Goal: Task Accomplishment & Management: Manage account settings

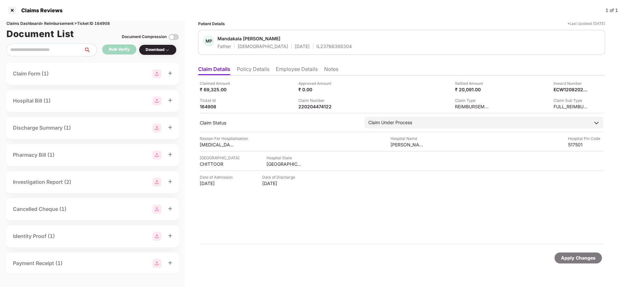
click at [257, 68] on li "Policy Details" at bounding box center [253, 70] width 33 height 9
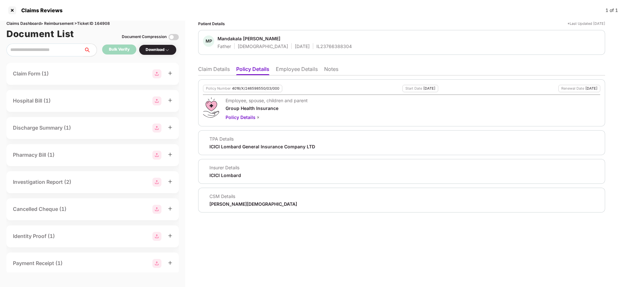
click at [254, 85] on div "Policy Number 4016/X/246598550/03/000" at bounding box center [242, 88] width 79 height 7
copy div "4016/X/246598550/03/000"
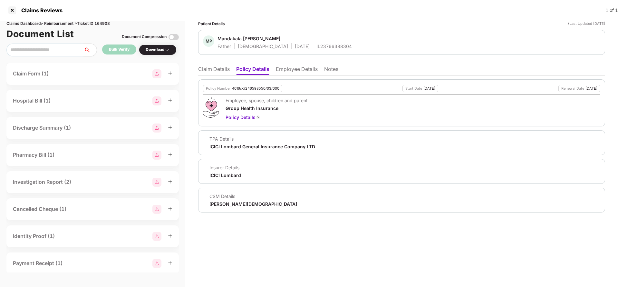
click at [212, 70] on li "Claim Details" at bounding box center [214, 70] width 32 height 9
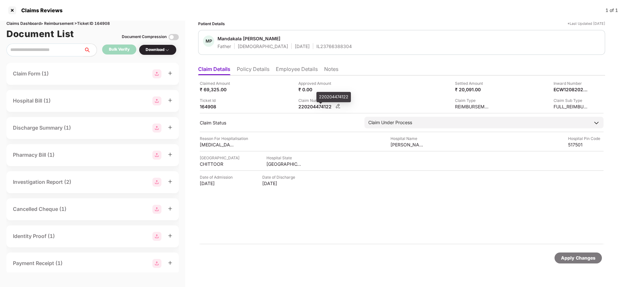
click at [320, 105] on div "220204474122" at bounding box center [316, 106] width 35 height 6
copy div "220204474122"
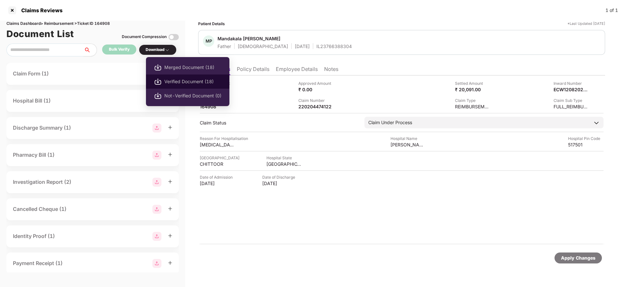
click at [175, 81] on span "Verified Document (18)" at bounding box center [192, 81] width 57 height 7
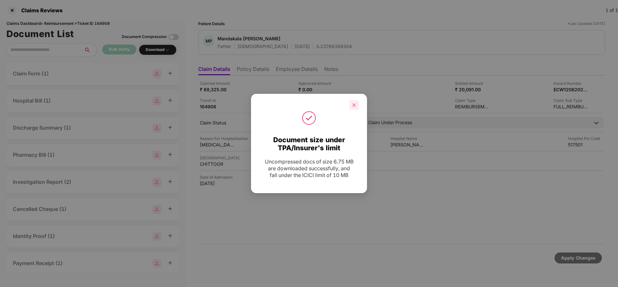
click at [356, 104] on icon "close" at bounding box center [354, 105] width 5 height 5
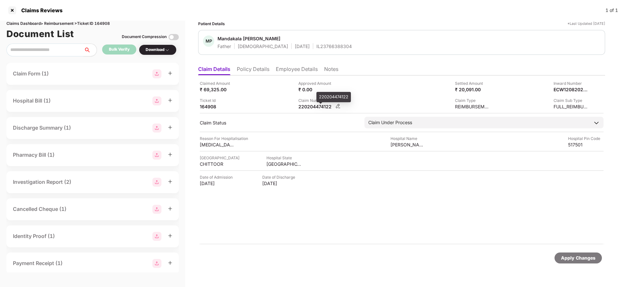
click at [321, 106] on div "220204474122" at bounding box center [316, 106] width 35 height 6
copy div "220204474122"
click at [307, 52] on div "MP Mandakala Penchalaiah Father Male 01 Jan 1967 IL23766388304" at bounding box center [401, 42] width 407 height 25
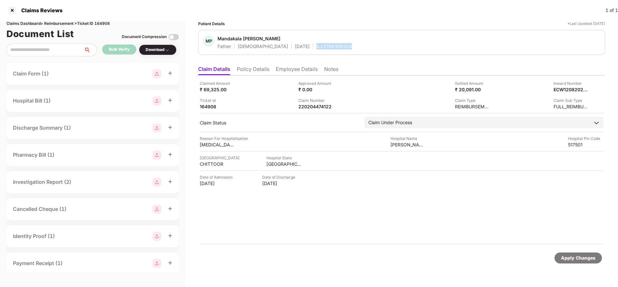
copy div "IL23766388304"
click at [309, 111] on div "Claimed Amount ₹ 69,325.00 Approved Amount ₹ 0.00 Settled Amount ₹ 20,091.00 In…" at bounding box center [401, 159] width 407 height 169
click at [315, 106] on div "220204474122" at bounding box center [316, 106] width 35 height 6
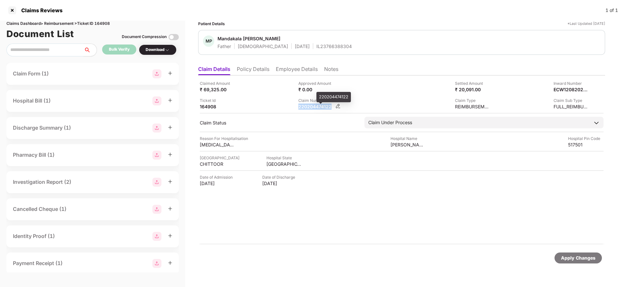
copy div "220204474122"
click at [317, 44] on div "IL23766388304" at bounding box center [334, 46] width 35 height 6
copy div "IL23766388304"
click at [584, 260] on div "Apply Changes" at bounding box center [578, 257] width 34 height 7
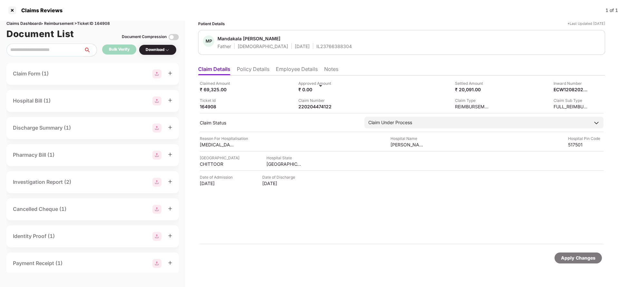
click at [584, 260] on div "Apply Changes" at bounding box center [578, 257] width 34 height 7
click at [108, 21] on div "Claims Dashboard > Reimbursement > Ticket ID 164908" at bounding box center [92, 24] width 172 height 6
click at [101, 25] on div "Claims Dashboard > Reimbursement > Ticket ID 164908" at bounding box center [92, 24] width 172 height 6
copy div "164908"
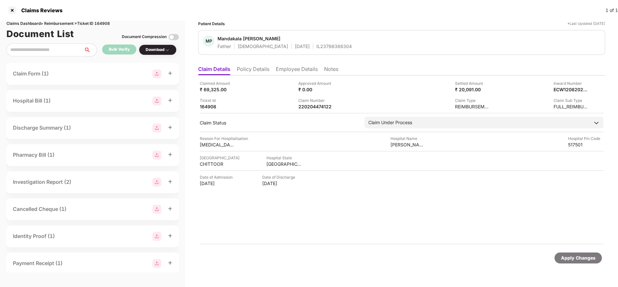
click at [567, 254] on div "Apply Changes" at bounding box center [578, 257] width 34 height 7
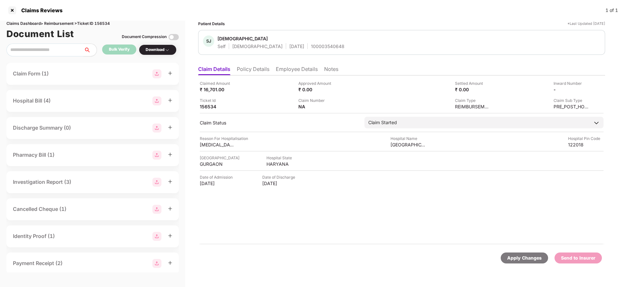
click at [251, 74] on li "Policy Details" at bounding box center [253, 70] width 33 height 9
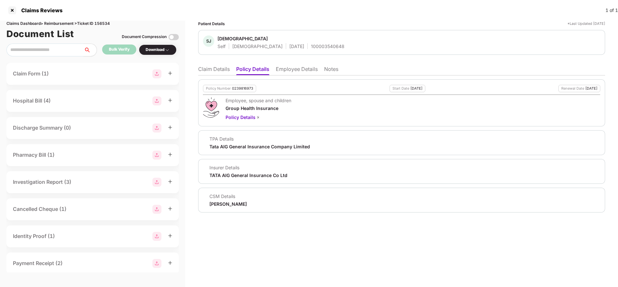
click at [311, 72] on li "Employee Details" at bounding box center [297, 70] width 42 height 9
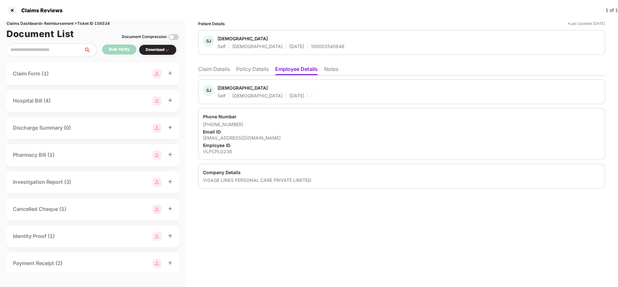
click at [250, 70] on li "Policy Details" at bounding box center [252, 70] width 33 height 9
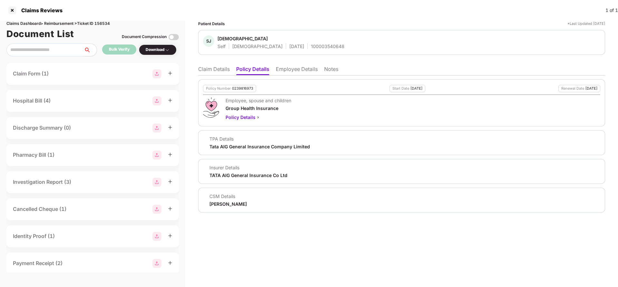
click at [202, 72] on li "Claim Details" at bounding box center [214, 70] width 32 height 9
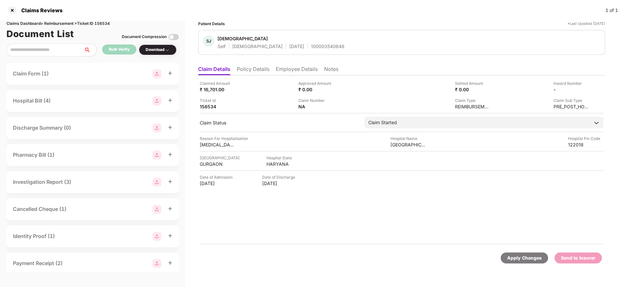
click at [515, 261] on div "Apply Changes" at bounding box center [524, 257] width 34 height 7
click at [100, 23] on div "Claims Dashboard > Reimbursement > Ticket ID 156534" at bounding box center [92, 24] width 172 height 6
copy div "156534"
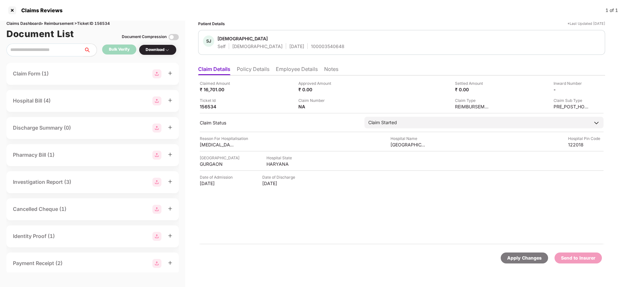
click at [514, 260] on div "Apply Changes" at bounding box center [524, 257] width 34 height 7
click at [525, 258] on div "Apply Changes" at bounding box center [524, 257] width 34 height 7
click at [103, 24] on div "Claims Dashboard > Reimbursement > Ticket ID 156057" at bounding box center [92, 24] width 172 height 6
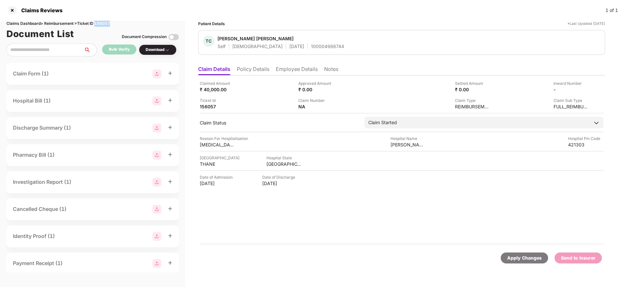
click at [103, 24] on div "Claims Dashboard > Reimbursement > Ticket ID 156057" at bounding box center [92, 24] width 172 height 6
copy div "156057"
click at [518, 254] on div "Apply Changes" at bounding box center [524, 257] width 34 height 7
click at [249, 69] on li "Policy Details" at bounding box center [253, 70] width 33 height 9
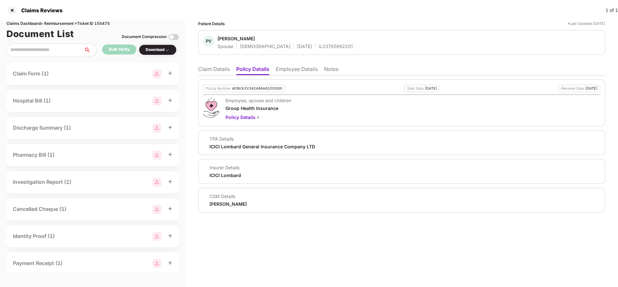
click at [301, 71] on li "Employee Details" at bounding box center [297, 70] width 42 height 9
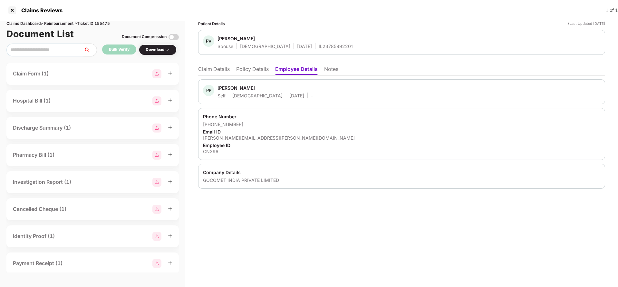
click at [217, 70] on li "Claim Details" at bounding box center [214, 70] width 32 height 9
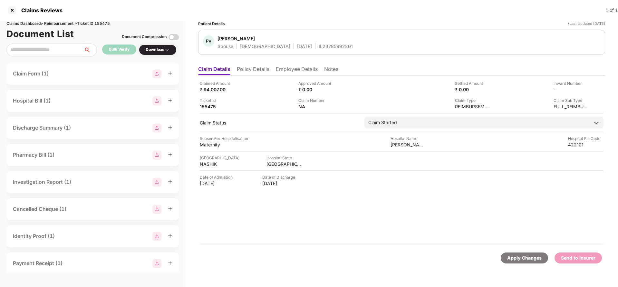
click at [244, 68] on li "Policy Details" at bounding box center [253, 70] width 33 height 9
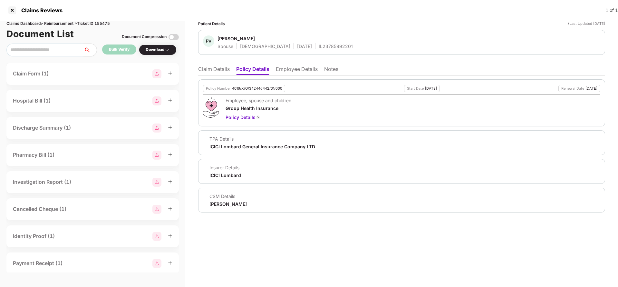
click at [253, 85] on div "Policy Number 4016/X/O/342446442/01/000" at bounding box center [244, 88] width 82 height 7
copy div "4016/X/O/342446442/01/000"
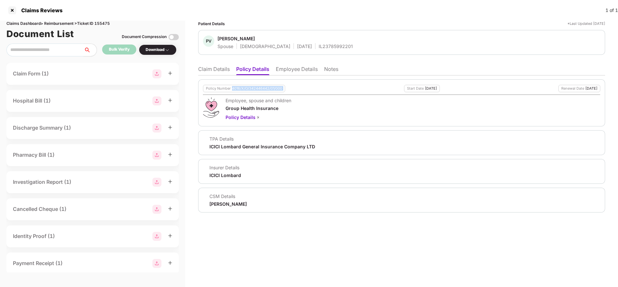
copy div "4016/X/O/342446442/01/000"
click at [211, 71] on li "Claim Details" at bounding box center [214, 70] width 32 height 9
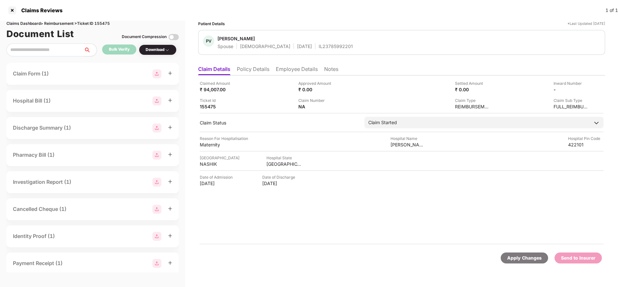
click at [266, 70] on li "Policy Details" at bounding box center [253, 70] width 33 height 9
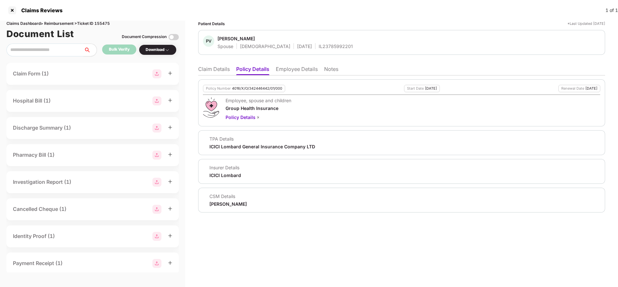
click at [301, 67] on li "Employee Details" at bounding box center [297, 70] width 42 height 9
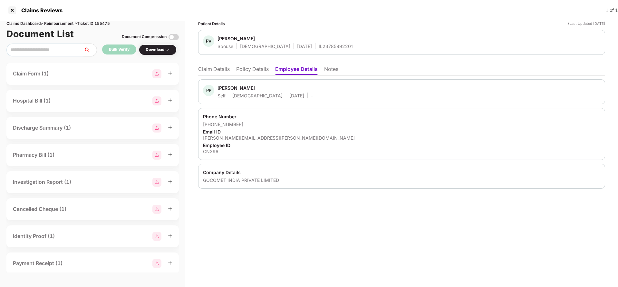
click at [238, 69] on li "Policy Details" at bounding box center [252, 70] width 33 height 9
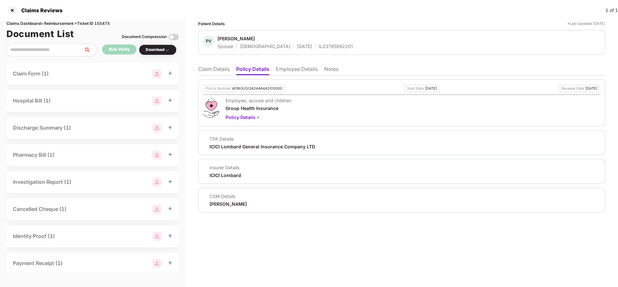
click at [253, 90] on div "4016/X/O/342446442/01/000" at bounding box center [257, 88] width 50 height 4
copy div "4016/X/O/342446442/01/000"
click at [284, 66] on li "Employee Details" at bounding box center [297, 70] width 42 height 9
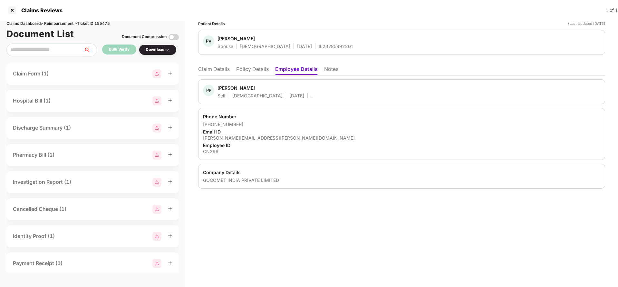
click at [213, 72] on li "Claim Details" at bounding box center [214, 70] width 32 height 9
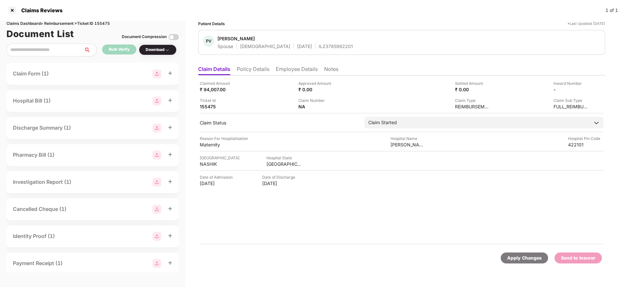
click at [516, 260] on div "Apply Changes" at bounding box center [524, 257] width 34 height 7
click at [530, 256] on div "Apply Changes" at bounding box center [524, 257] width 34 height 7
click at [106, 24] on div "Claims Dashboard > Reimbursement > Ticket ID 155475" at bounding box center [92, 24] width 172 height 6
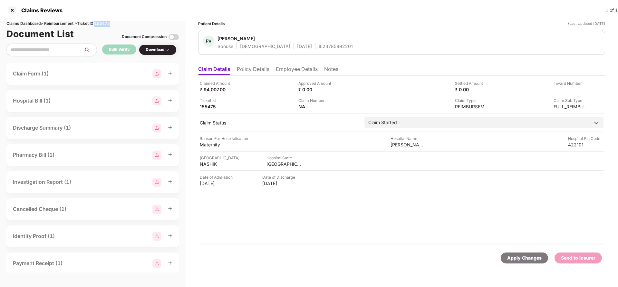
click at [106, 24] on div "Claims Dashboard > Reimbursement > Ticket ID 155475" at bounding box center [92, 24] width 172 height 6
copy div "155475"
click at [523, 255] on div "Apply Changes" at bounding box center [524, 257] width 34 height 7
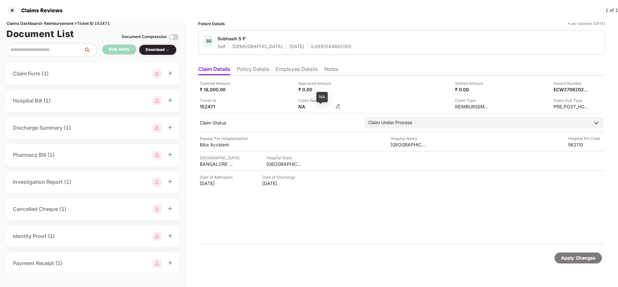
click at [334, 107] on div "NA" at bounding box center [316, 106] width 35 height 6
click at [337, 107] on img at bounding box center [338, 105] width 5 height 5
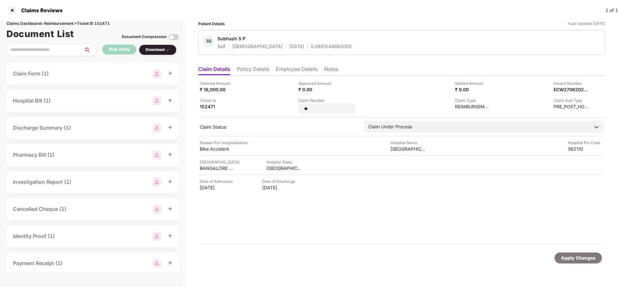
type input "*"
type input "**********"
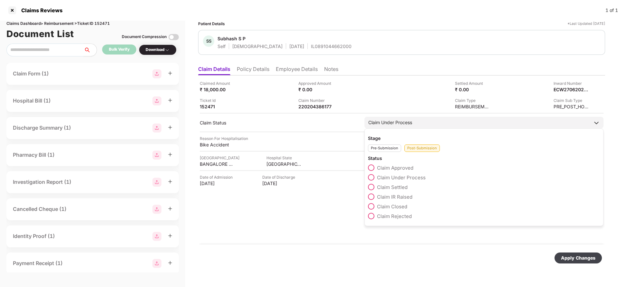
click at [424, 128] on div "Claim Under Process Stage Pre-Submission Post-Submission Status Claim Approved …" at bounding box center [484, 123] width 239 height 12
click at [394, 215] on span "Claim Rejected" at bounding box center [394, 216] width 35 height 6
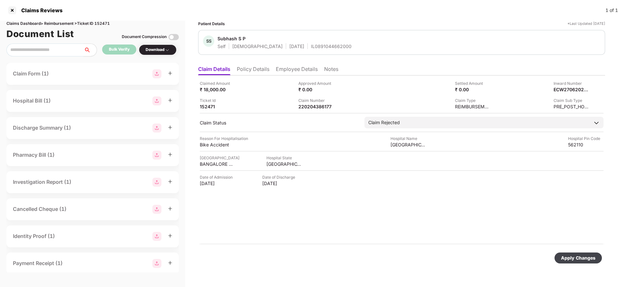
click at [570, 255] on div "Apply Changes" at bounding box center [578, 257] width 34 height 7
click at [315, 107] on div "220204386177" at bounding box center [316, 106] width 35 height 6
copy div "220204386177"
click at [312, 45] on div "IL0891044662000" at bounding box center [331, 46] width 41 height 6
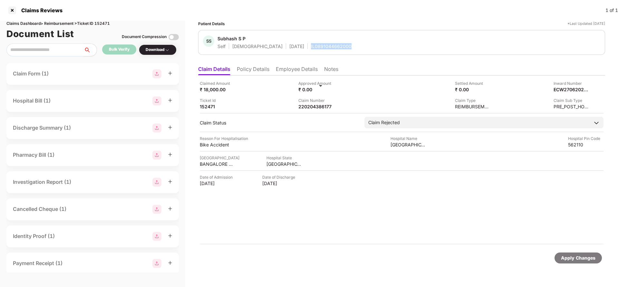
click at [312, 45] on div "IL0891044662000" at bounding box center [331, 46] width 41 height 6
copy div "IL0891044662000"
click at [568, 259] on div "Apply Changes" at bounding box center [578, 257] width 34 height 7
click at [104, 25] on div "Claims Dashboard > Reimbursement > Ticket ID 152471" at bounding box center [92, 24] width 172 height 6
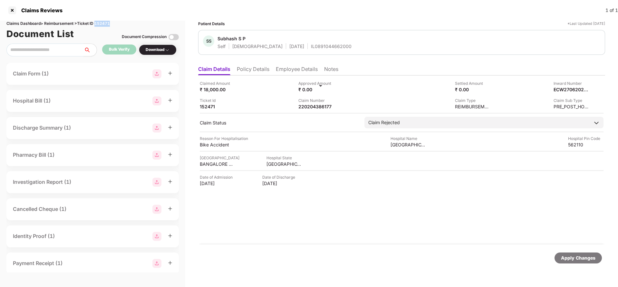
click at [104, 25] on div "Claims Dashboard > Reimbursement > Ticket ID 152471" at bounding box center [92, 24] width 172 height 6
copy div "152471"
click at [588, 261] on div "Apply Changes" at bounding box center [578, 257] width 34 height 7
click at [567, 89] on div "OC-26-1002-8403-00268238" at bounding box center [564, 89] width 35 height 6
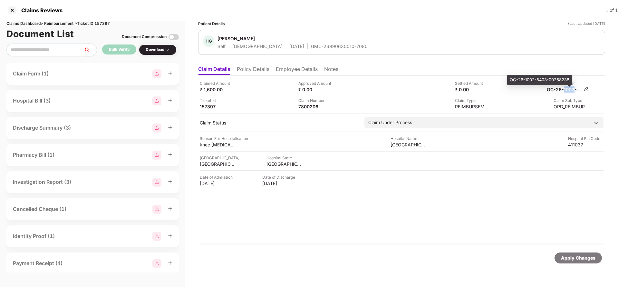
click at [567, 89] on div "OC-26-1002-8403-00268238" at bounding box center [564, 89] width 35 height 6
copy div
click at [590, 259] on div "Apply Changes" at bounding box center [578, 257] width 34 height 7
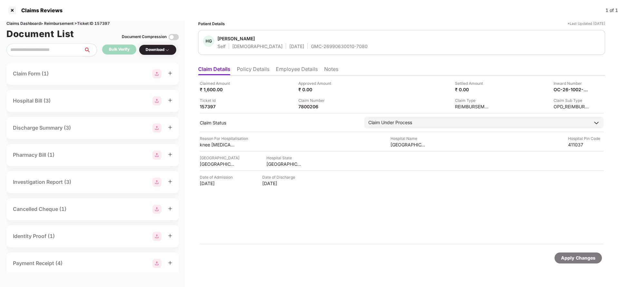
click at [100, 25] on div "Claims Dashboard > Reimbursement > Ticket ID 157397" at bounding box center [92, 24] width 172 height 6
copy div "157397"
click at [564, 252] on div "Apply Changes" at bounding box center [578, 257] width 47 height 11
click at [582, 258] on div "Apply Changes" at bounding box center [578, 257] width 34 height 7
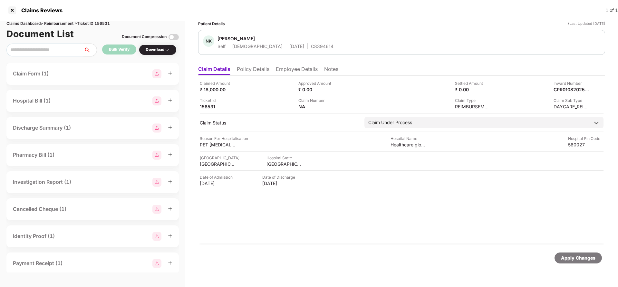
click at [582, 258] on div "Apply Changes" at bounding box center [578, 257] width 34 height 7
click at [105, 22] on div "Claims Dashboard > Reimbursement > Ticket ID 156531" at bounding box center [92, 24] width 172 height 6
copy div "156531"
click at [565, 258] on div "Apply Changes" at bounding box center [578, 257] width 34 height 7
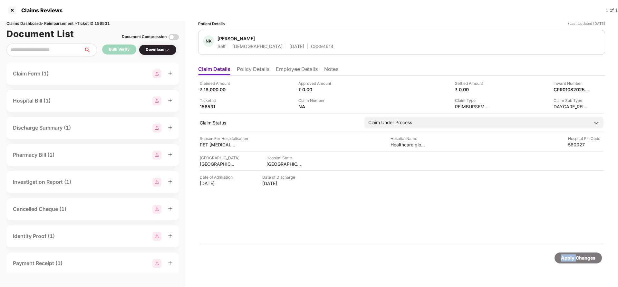
click at [565, 258] on div "Apply Changes" at bounding box center [578, 257] width 34 height 7
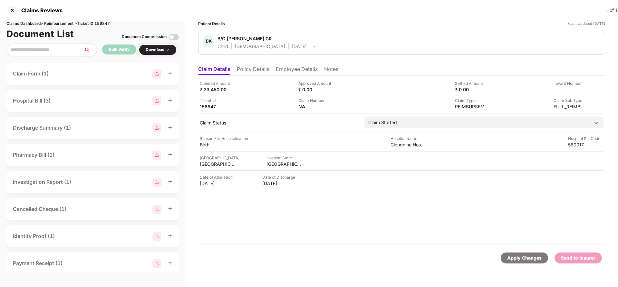
click at [519, 260] on div "Apply Changes" at bounding box center [524, 257] width 34 height 7
click at [99, 23] on div "Claims Dashboard > Reimbursement > Ticket ID 156847" at bounding box center [92, 24] width 172 height 6
copy div "156847"
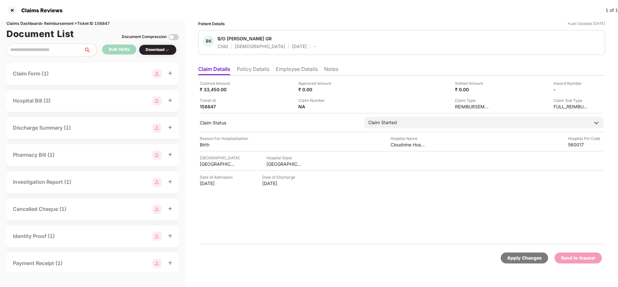
click at [523, 258] on div "Apply Changes" at bounding box center [524, 257] width 34 height 7
click at [252, 73] on li "Policy Details" at bounding box center [253, 70] width 33 height 9
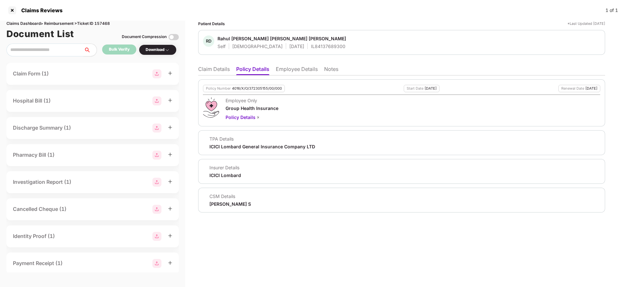
click at [221, 71] on li "Claim Details" at bounding box center [214, 70] width 32 height 9
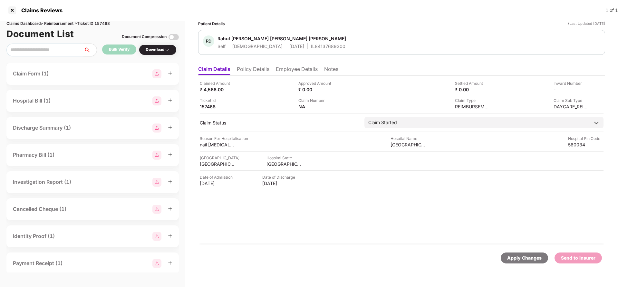
click at [515, 260] on div "Apply Changes" at bounding box center [524, 257] width 34 height 7
click at [106, 23] on div "Claims Dashboard > Reimbursement > Ticket ID 157468" at bounding box center [92, 24] width 172 height 6
copy div "157468"
click at [518, 262] on div "Apply Changes" at bounding box center [524, 257] width 47 height 11
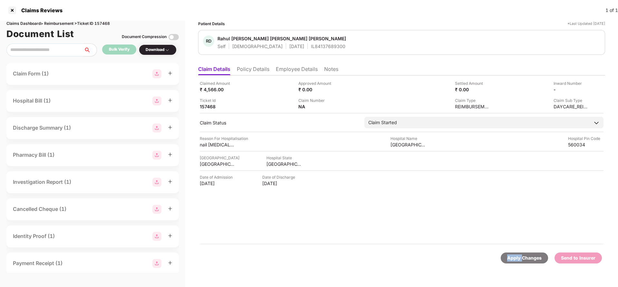
click at [518, 262] on div "Apply Changes" at bounding box center [524, 257] width 47 height 11
click at [516, 261] on div "Apply Changes" at bounding box center [524, 257] width 34 height 7
click at [102, 26] on div "Claims Dashboard > Reimbursement > Ticket ID 161074" at bounding box center [92, 24] width 172 height 6
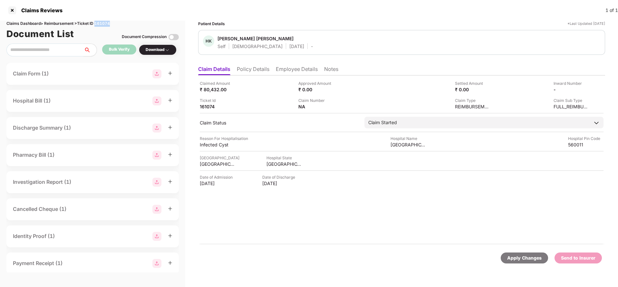
copy div "161074"
click at [528, 262] on div "Apply Changes" at bounding box center [524, 257] width 47 height 11
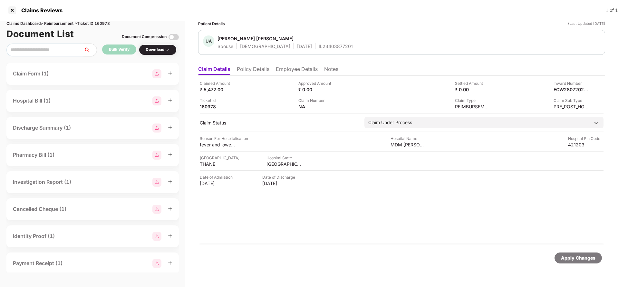
click at [567, 254] on div "Apply Changes" at bounding box center [578, 257] width 34 height 7
click at [100, 22] on div "Claims Dashboard > Reimbursement > Ticket ID 160978" at bounding box center [92, 24] width 172 height 6
copy div "160978"
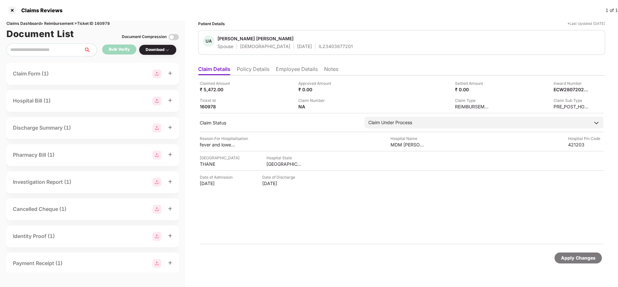
click at [572, 258] on div "Apply Changes" at bounding box center [578, 257] width 34 height 7
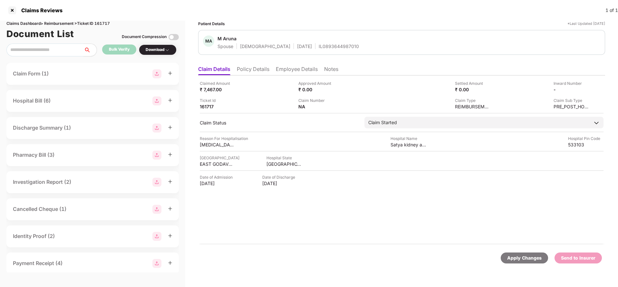
click at [247, 64] on ul "Claim Details Policy Details Employee Details Notes" at bounding box center [401, 69] width 407 height 13
click at [253, 72] on li "Policy Details" at bounding box center [253, 70] width 33 height 9
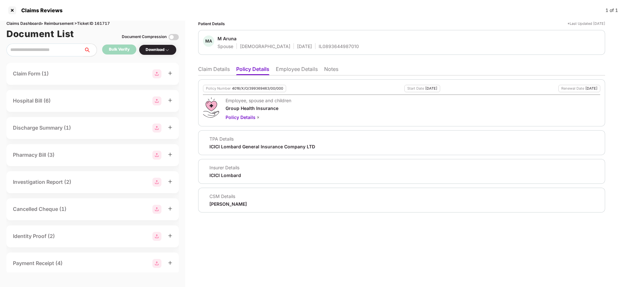
click at [303, 69] on li "Employee Details" at bounding box center [297, 70] width 42 height 9
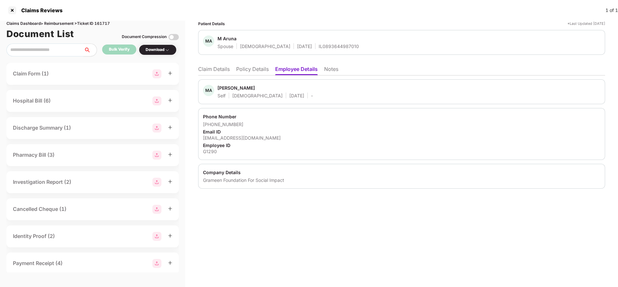
click at [254, 69] on li "Policy Details" at bounding box center [252, 70] width 33 height 9
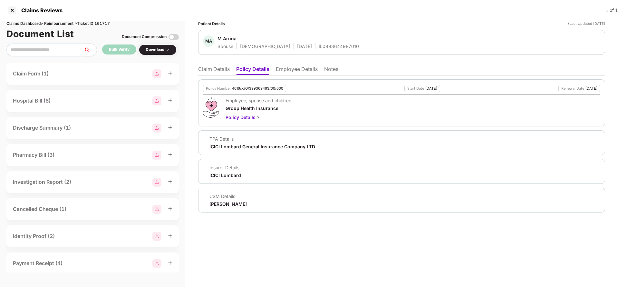
click at [252, 88] on div "4016/X/O/399369463/00/000" at bounding box center [257, 88] width 51 height 4
copy div "4016/X/O/399369463/00/000"
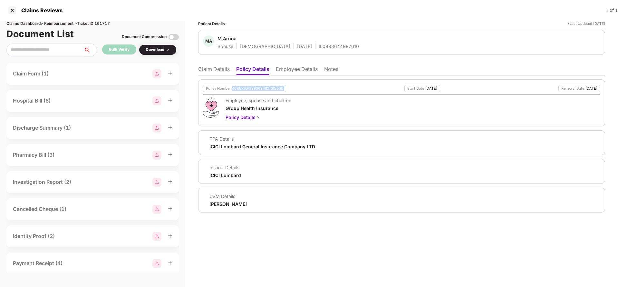
copy div "4016/X/O/399369463/00/000"
click at [215, 71] on li "Claim Details" at bounding box center [214, 70] width 32 height 9
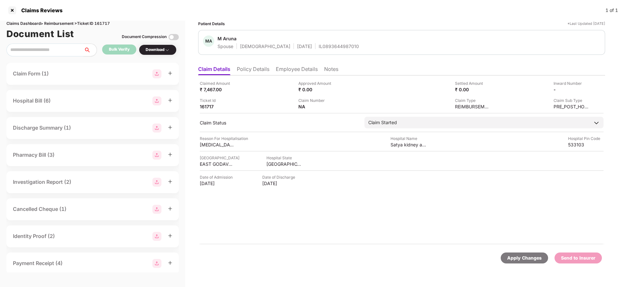
drag, startPoint x: 515, startPoint y: 255, endPoint x: 389, endPoint y: 95, distance: 203.5
click at [515, 254] on div "Apply Changes" at bounding box center [524, 257] width 34 height 7
click at [294, 69] on li "Employee Details" at bounding box center [297, 70] width 42 height 9
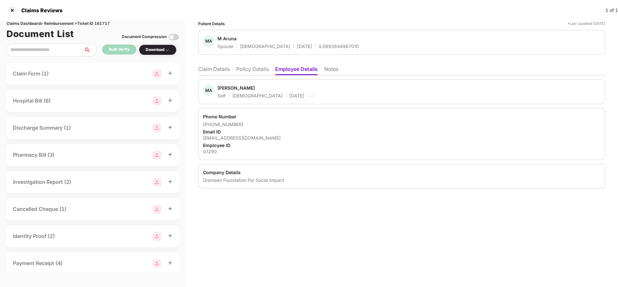
click at [228, 182] on div "Grameen Foundation For Social Impact" at bounding box center [401, 180] width 397 height 6
copy div "Grameen Foundation For Social Impact"
click at [260, 68] on li "Policy Details" at bounding box center [252, 70] width 33 height 9
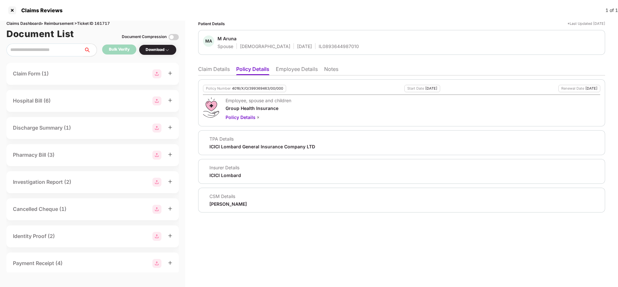
click at [256, 85] on div "Policy Number 4016/X/O/399369463/00/000" at bounding box center [244, 88] width 83 height 7
click at [256, 91] on div "Policy Number 4016/X/O/399369463/00/000" at bounding box center [244, 88] width 83 height 7
click at [258, 88] on div "4016/X/O/399369463/00/000" at bounding box center [257, 88] width 51 height 4
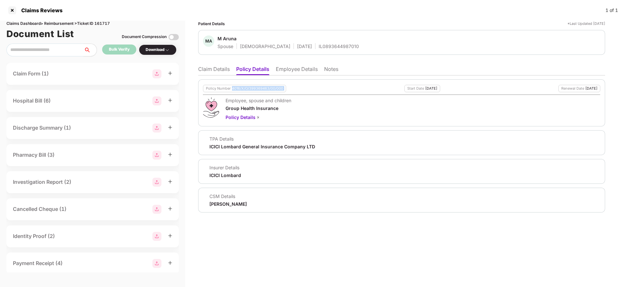
click at [258, 88] on div "4016/X/O/399369463/00/000" at bounding box center [257, 88] width 51 height 4
click at [206, 69] on li "Claim Details" at bounding box center [214, 70] width 32 height 9
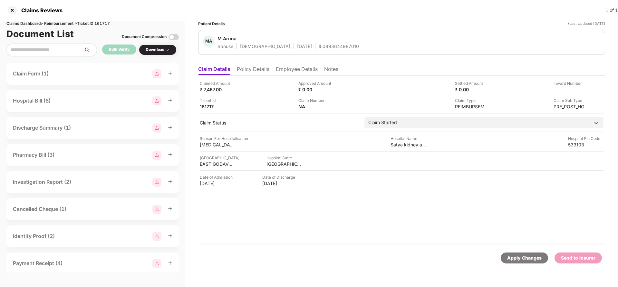
click at [526, 261] on div "Apply Changes" at bounding box center [524, 257] width 47 height 11
click at [102, 22] on div "Claims Dashboard > Reimbursement > Ticket ID 161717" at bounding box center [92, 24] width 172 height 6
copy div "161717"
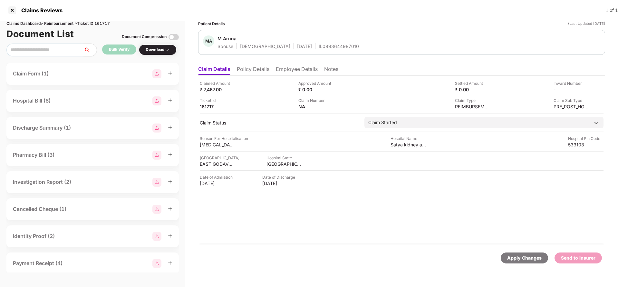
click at [523, 259] on div "Apply Changes" at bounding box center [524, 257] width 34 height 7
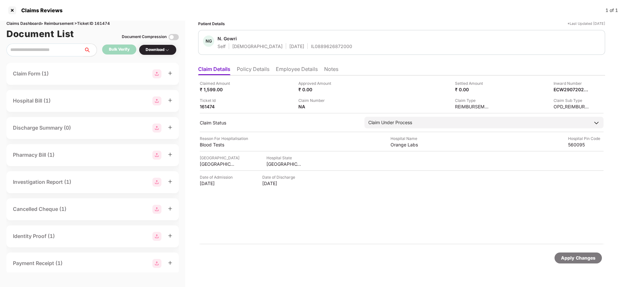
click at [253, 74] on li "Policy Details" at bounding box center [253, 70] width 33 height 9
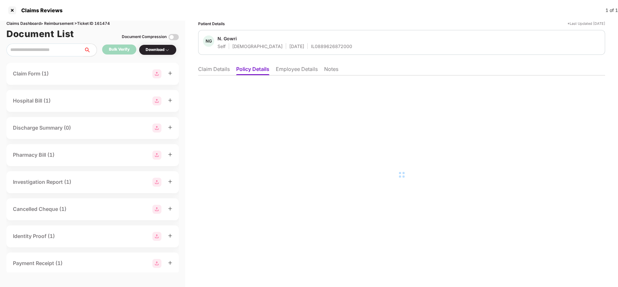
click at [285, 67] on li "Employee Details" at bounding box center [297, 70] width 42 height 9
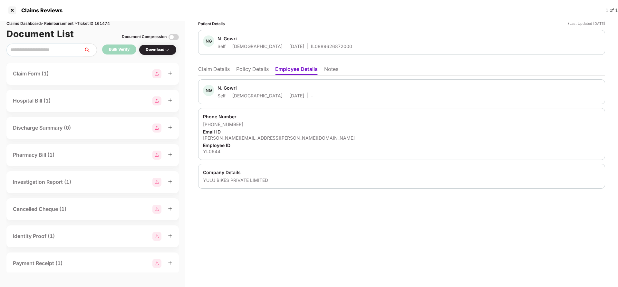
click at [244, 71] on li "Policy Details" at bounding box center [252, 70] width 33 height 9
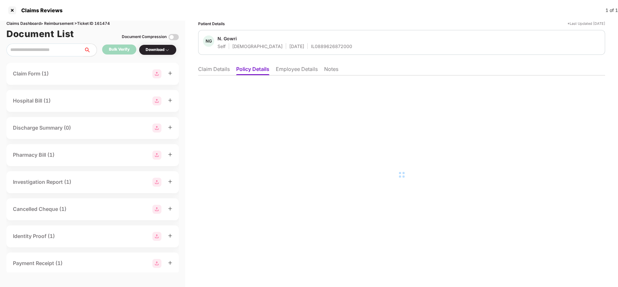
click at [214, 73] on li "Claim Details" at bounding box center [214, 70] width 32 height 9
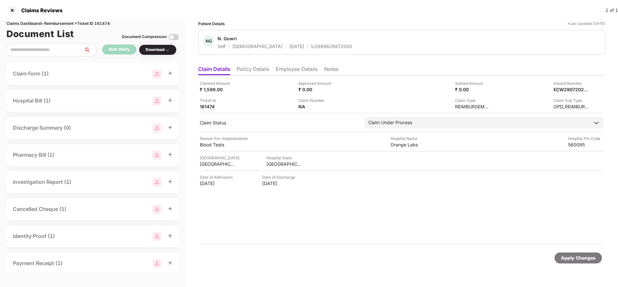
click at [303, 50] on div "NG N. Gowri Self [DEMOGRAPHIC_DATA] [DATE] IL0889626872000" at bounding box center [401, 42] width 407 height 25
copy div "IL0889626872000"
click at [585, 260] on div "Apply Changes" at bounding box center [578, 257] width 34 height 7
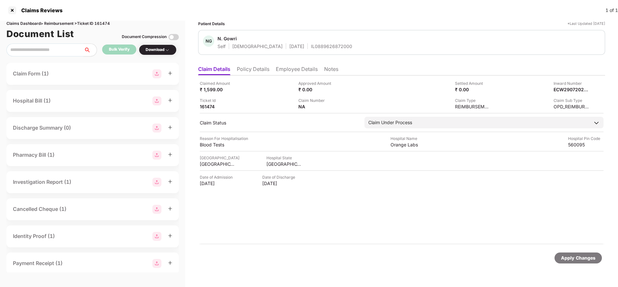
click at [107, 21] on div "Claims Dashboard > Reimbursement > Ticket ID 161474" at bounding box center [92, 24] width 172 height 6
copy div "161474"
click at [575, 256] on div "Apply Changes" at bounding box center [578, 257] width 34 height 7
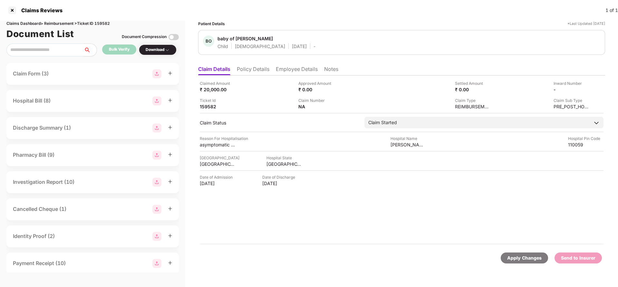
click at [520, 261] on div "Apply Changes" at bounding box center [524, 257] width 47 height 11
click at [100, 23] on div "Claims Dashboard > Reimbursement > Ticket ID 159582" at bounding box center [92, 24] width 172 height 6
copy div "159582"
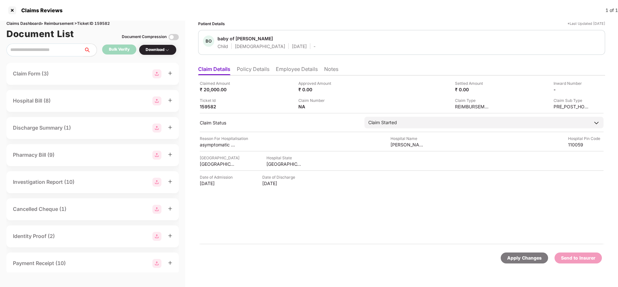
click at [515, 259] on div "Apply Changes" at bounding box center [524, 257] width 34 height 7
drag, startPoint x: 515, startPoint y: 259, endPoint x: 427, endPoint y: 37, distance: 238.7
click at [515, 258] on div "Apply Changes" at bounding box center [524, 257] width 34 height 7
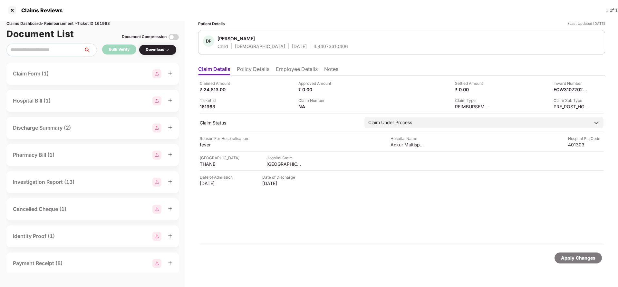
click at [252, 73] on li "Policy Details" at bounding box center [253, 70] width 33 height 9
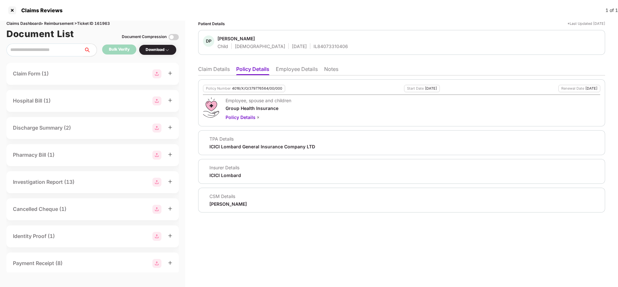
click at [257, 86] on div "4016/X/O/379776564/00/000" at bounding box center [257, 88] width 50 height 4
copy div "4016/X/O/379776564/00/000"
click at [296, 71] on li "Employee Details" at bounding box center [297, 70] width 42 height 9
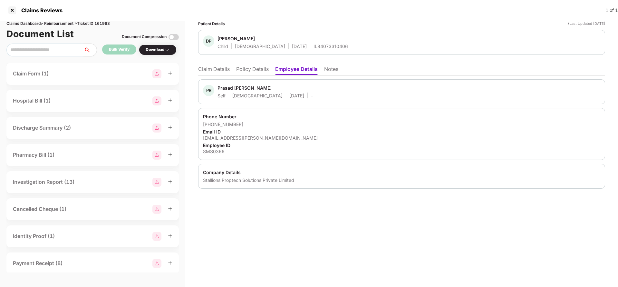
click at [246, 64] on ul "Claim Details Policy Details Employee Details Notes" at bounding box center [401, 69] width 407 height 13
click at [248, 69] on li "Policy Details" at bounding box center [252, 70] width 33 height 9
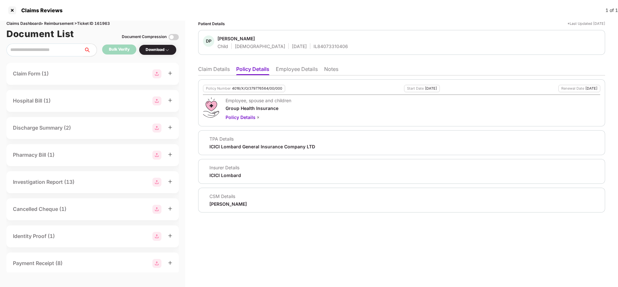
click at [314, 46] on div "IL84073310406" at bounding box center [331, 46] width 34 height 6
copy div "IL84073310406"
click at [214, 66] on li "Claim Details" at bounding box center [214, 70] width 32 height 9
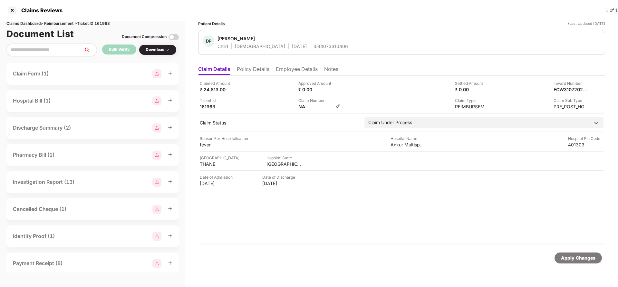
click at [338, 106] on img at bounding box center [338, 105] width 5 height 5
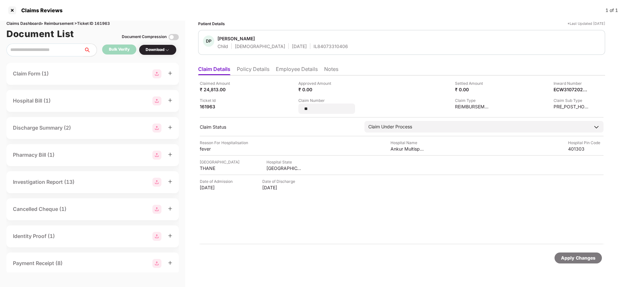
type input "*"
type input "**********"
click at [581, 260] on div "Apply Changes" at bounding box center [578, 257] width 34 height 7
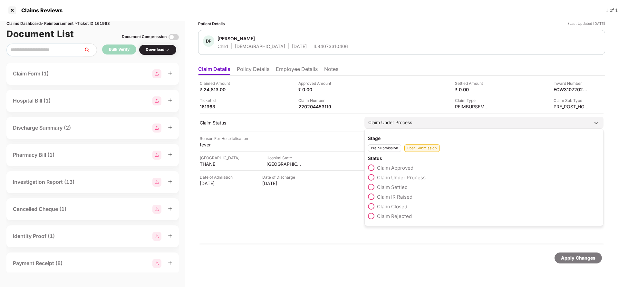
click at [397, 187] on span "Claim Settled" at bounding box center [392, 187] width 31 height 6
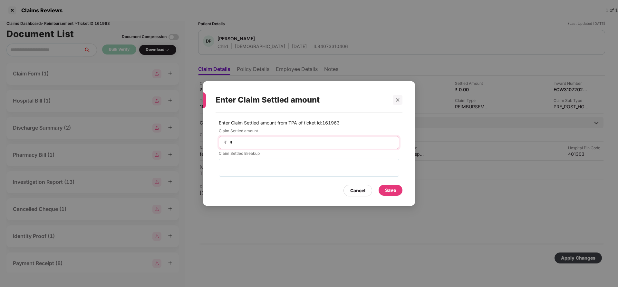
click at [261, 142] on input "*" at bounding box center [312, 142] width 164 height 7
type input "*****"
click at [395, 196] on div "Save" at bounding box center [391, 191] width 24 height 12
click at [397, 189] on div "Save" at bounding box center [391, 190] width 24 height 11
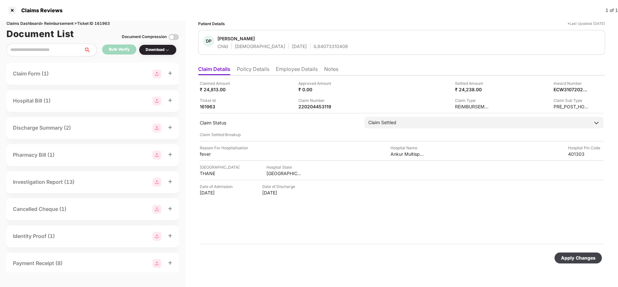
click at [587, 253] on div "Apply Changes" at bounding box center [578, 257] width 47 height 11
click at [313, 109] on div "220204453119" at bounding box center [316, 106] width 35 height 6
copy div "220204453119"
click at [314, 48] on div "IL84073310406" at bounding box center [331, 46] width 34 height 6
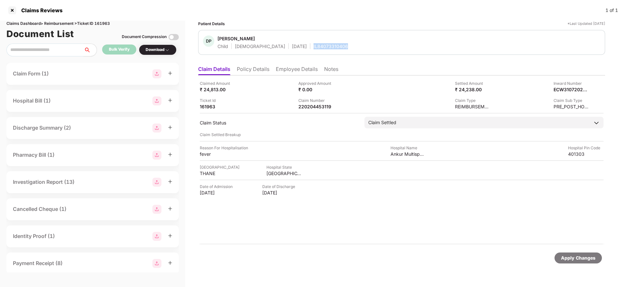
click at [314, 48] on div "IL84073310406" at bounding box center [331, 46] width 34 height 6
copy div "IL84073310406"
click at [567, 258] on div "Apply Changes" at bounding box center [578, 257] width 34 height 7
click at [108, 24] on div "Claims Dashboard > Reimbursement > Ticket ID 161963" at bounding box center [92, 24] width 172 height 6
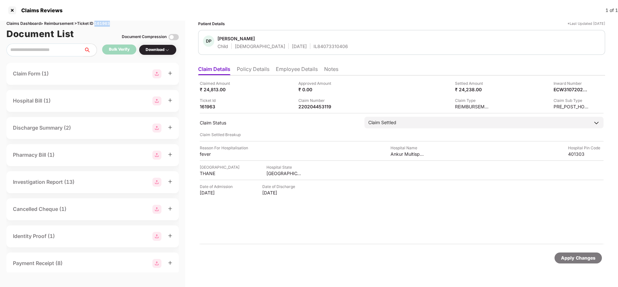
click at [108, 24] on div "Claims Dashboard > Reimbursement > Ticket ID 161963" at bounding box center [92, 24] width 172 height 6
copy div "161963"
click at [573, 257] on div "Apply Changes" at bounding box center [578, 257] width 34 height 7
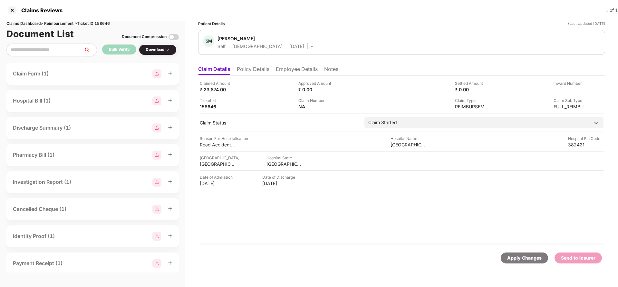
click at [509, 262] on div "Apply Changes" at bounding box center [524, 257] width 47 height 11
click at [105, 25] on div "Claims Dashboard > Reimbursement > Ticket ID 158646" at bounding box center [92, 24] width 172 height 6
copy div "158646"
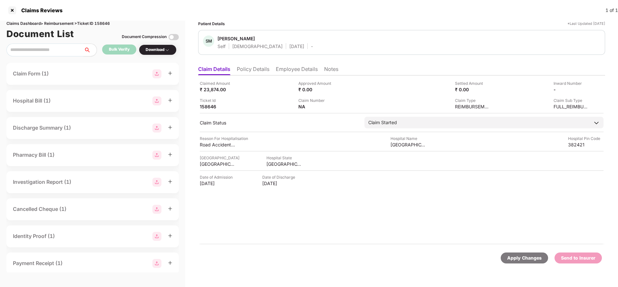
click at [514, 260] on div "Apply Changes" at bounding box center [524, 257] width 34 height 7
click at [264, 69] on li "Policy Details" at bounding box center [253, 70] width 33 height 9
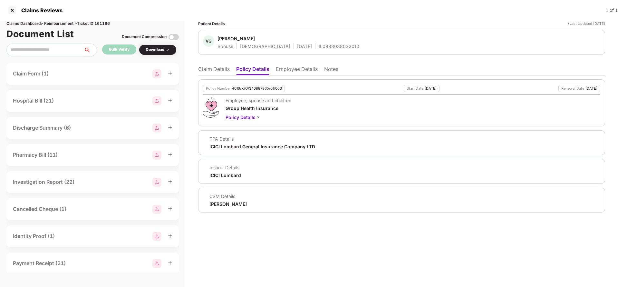
click at [254, 91] on div "Policy Number 4016/X/O/340887865/01/000" at bounding box center [244, 88] width 82 height 7
copy div "4016/X/O/340887865/01/000"
click at [212, 67] on li "Claim Details" at bounding box center [214, 70] width 32 height 9
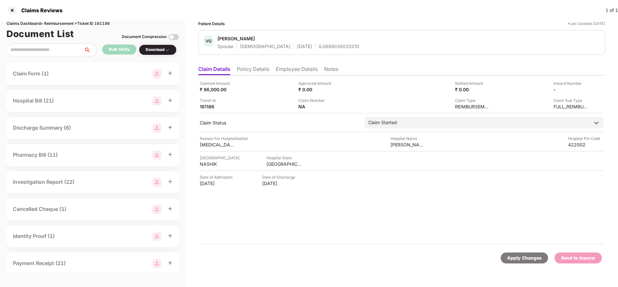
click at [520, 256] on div "Apply Changes" at bounding box center [524, 257] width 34 height 7
click at [101, 25] on div "Claims Dashboard > Reimbursement > Ticket ID 161186" at bounding box center [92, 24] width 172 height 6
copy div "161186"
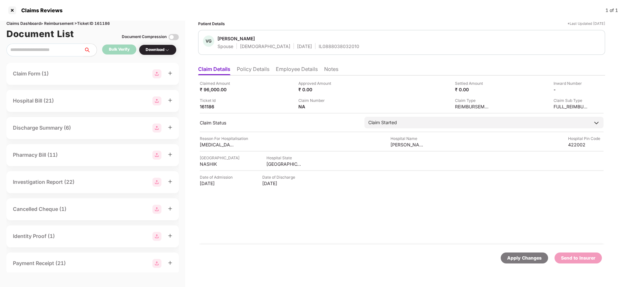
click at [518, 259] on div "Apply Changes" at bounding box center [524, 257] width 34 height 7
click at [514, 258] on div "Apply Changes" at bounding box center [524, 257] width 34 height 7
click at [515, 260] on div "Apply Changes" at bounding box center [524, 257] width 34 height 7
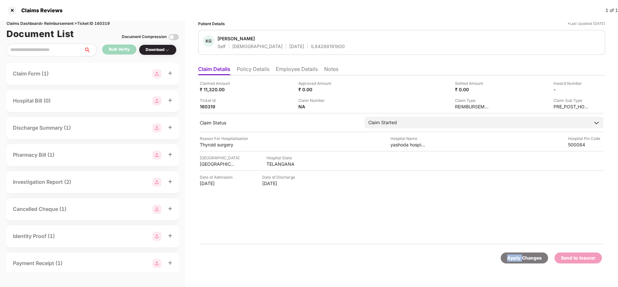
click at [515, 260] on div "Apply Changes" at bounding box center [524, 257] width 34 height 7
click at [107, 23] on div "Claims Dashboard > Reimbursement > Ticket ID 160319" at bounding box center [92, 24] width 172 height 6
copy div "160319"
click at [528, 261] on div "Apply Changes" at bounding box center [524, 257] width 34 height 7
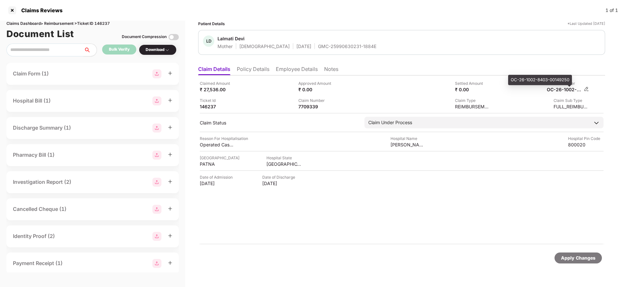
click at [568, 90] on div "OC-26-1002-8403-00149250" at bounding box center [564, 89] width 35 height 6
copy div
click at [573, 258] on div "Apply Changes" at bounding box center [578, 257] width 34 height 7
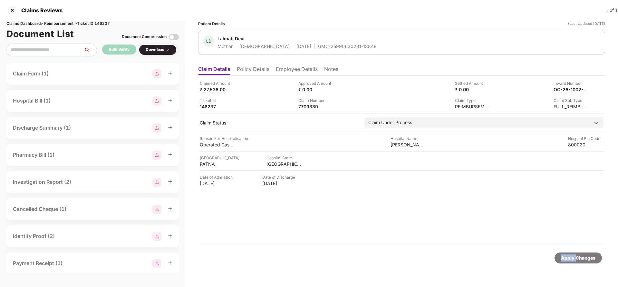
click at [573, 258] on div "Apply Changes" at bounding box center [578, 257] width 34 height 7
click at [105, 22] on div "Claims Dashboard > Reimbursement > Ticket ID 146237" at bounding box center [92, 24] width 172 height 6
copy div "146237"
click at [577, 257] on div "Apply Changes" at bounding box center [578, 257] width 34 height 7
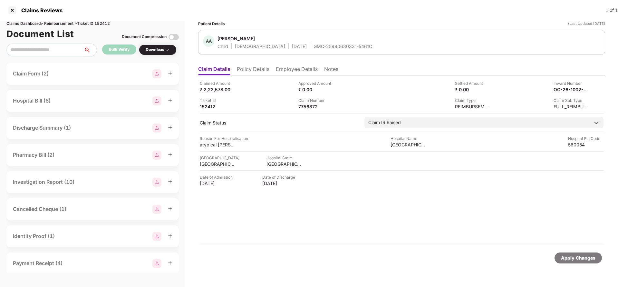
click at [571, 256] on div "Apply Changes" at bounding box center [578, 257] width 34 height 7
click at [108, 22] on div "Claims Dashboard > Reimbursement > Ticket ID 152412" at bounding box center [92, 24] width 172 height 6
copy div "152412"
click at [574, 254] on div "Apply Changes" at bounding box center [578, 257] width 34 height 7
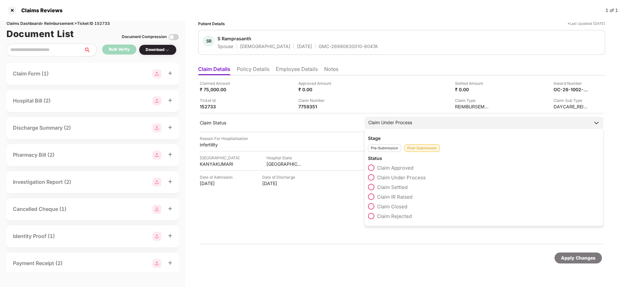
click at [393, 213] on span "Claim Rejected" at bounding box center [394, 216] width 35 height 6
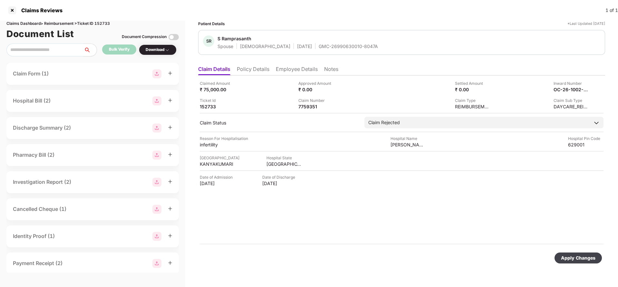
click at [570, 255] on div "Apply Changes" at bounding box center [578, 257] width 34 height 7
click at [560, 91] on div "OC-26-1002-8403-00206766" at bounding box center [564, 89] width 35 height 6
copy div
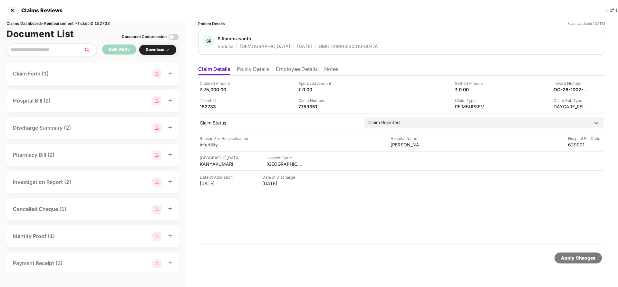
click at [319, 47] on div "GMC-26990630010-8047A" at bounding box center [348, 46] width 59 height 6
copy div "GMC-26990630010-8047A"
click at [578, 256] on div "Apply Changes" at bounding box center [578, 257] width 34 height 7
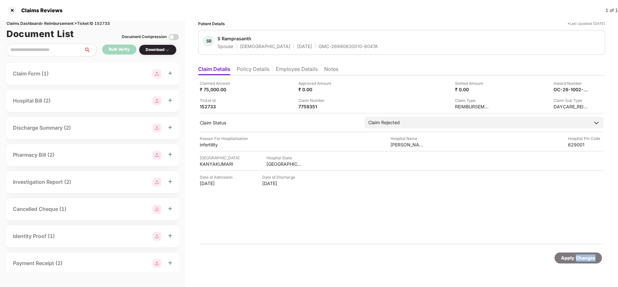
click at [578, 256] on div "Apply Changes" at bounding box center [578, 257] width 34 height 7
click at [107, 22] on div "Claims Dashboard > Reimbursement > Ticket ID 152733" at bounding box center [92, 24] width 172 height 6
copy div "152733"
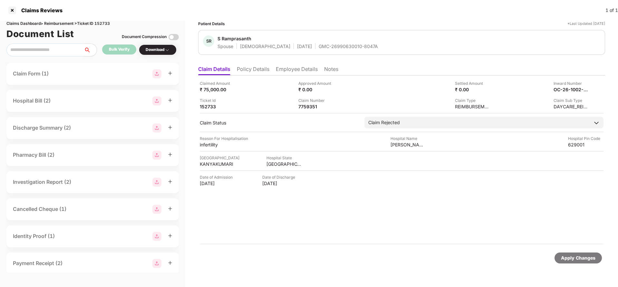
click at [577, 259] on div "Apply Changes" at bounding box center [578, 257] width 34 height 7
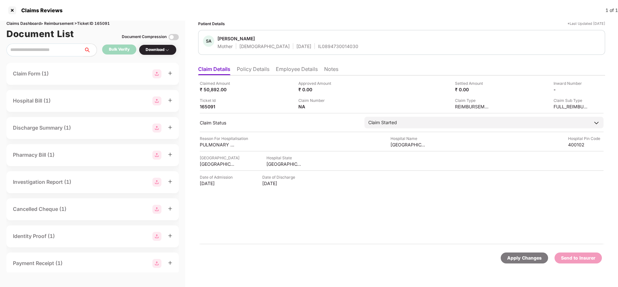
click at [261, 76] on div "Claimed Amount ₹ 50,892.00 Approved Amount ₹ 0.00 Settled Amount ₹ 0.00 Inward …" at bounding box center [401, 159] width 407 height 169
click at [262, 70] on li "Policy Details" at bounding box center [253, 70] width 33 height 9
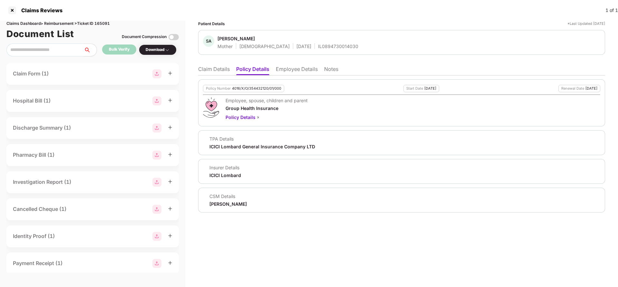
click at [306, 70] on li "Employee Details" at bounding box center [297, 70] width 42 height 9
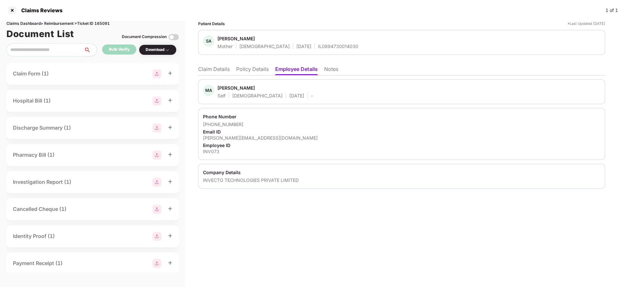
click at [263, 69] on li "Policy Details" at bounding box center [252, 70] width 33 height 9
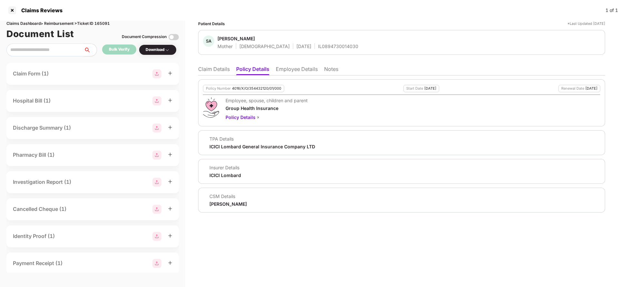
click at [257, 92] on div "Policy Number 4016/X/O/354432120/01/000" at bounding box center [243, 88] width 81 height 7
copy div "4016/X/O/354432120/01/000"
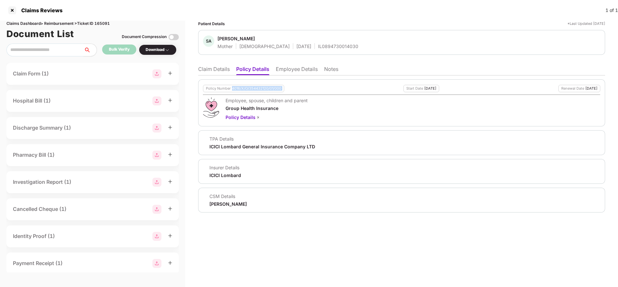
copy div "4016/X/O/354432120/01/000"
click at [318, 46] on div "IL0894730014030" at bounding box center [338, 46] width 40 height 6
copy div "IL0894730014030"
click at [286, 70] on li "Employee Details" at bounding box center [297, 70] width 42 height 9
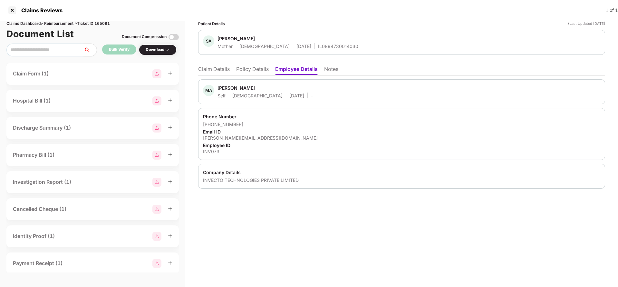
click at [210, 125] on div "+918766513130" at bounding box center [401, 124] width 397 height 6
drag, startPoint x: 211, startPoint y: 124, endPoint x: 253, endPoint y: 123, distance: 42.6
click at [253, 123] on div "+918766513130" at bounding box center [401, 124] width 397 height 6
copy div "8766513130"
click at [234, 137] on div "mohammed.asamdi@invecto.com" at bounding box center [401, 138] width 397 height 6
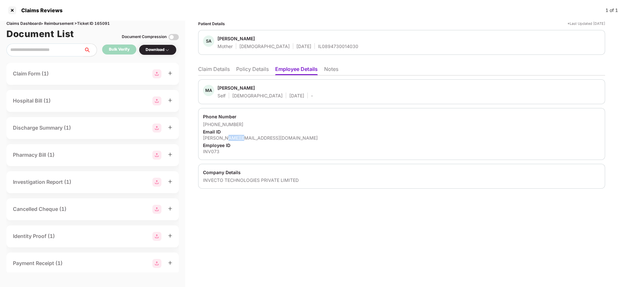
click at [234, 137] on div "mohammed.asamdi@invecto.com" at bounding box center [401, 138] width 397 height 6
copy div "mohammed.asamdi@invecto.com"
click at [225, 71] on li "Claim Details" at bounding box center [214, 70] width 32 height 9
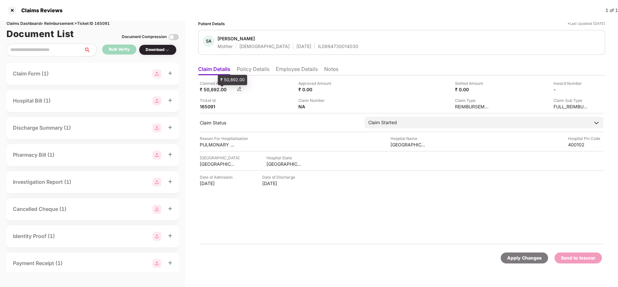
click at [214, 89] on div "₹ 50,892.00" at bounding box center [217, 89] width 35 height 6
copy div "50,892"
click at [403, 145] on div "Ruby Hospital" at bounding box center [408, 145] width 35 height 6
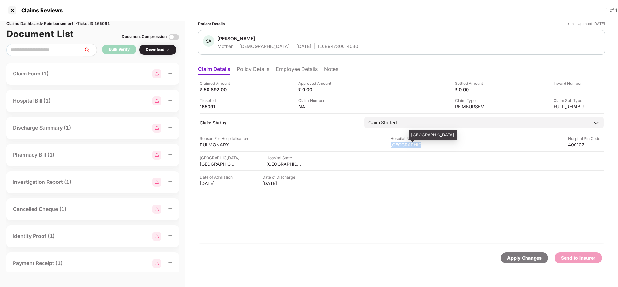
click at [403, 145] on div "Ruby Hospital" at bounding box center [408, 145] width 35 height 6
copy div "Ruby Hospital"
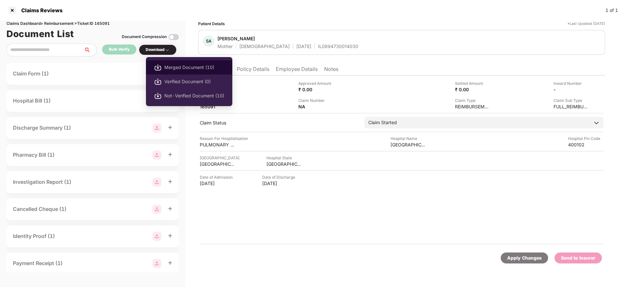
click at [183, 66] on span "Merged Document (10)" at bounding box center [194, 67] width 60 height 7
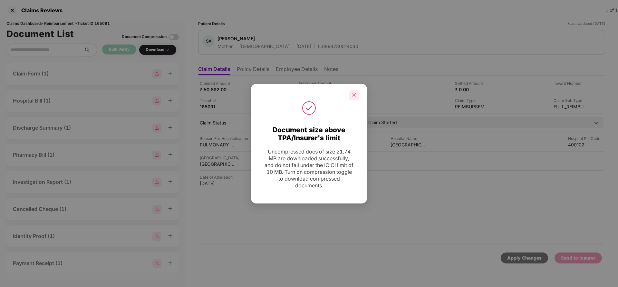
click at [354, 93] on icon "close" at bounding box center [354, 95] width 5 height 5
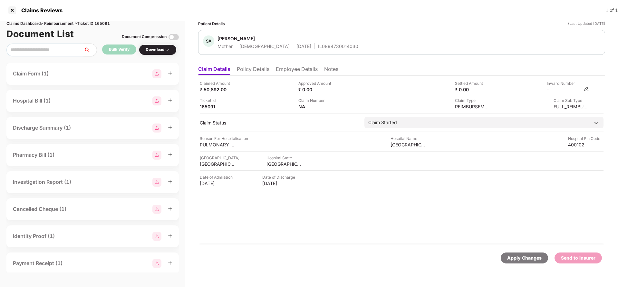
click at [585, 87] on img at bounding box center [586, 88] width 5 height 5
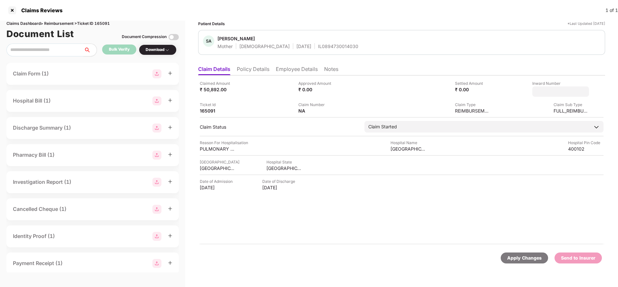
type input "**********"
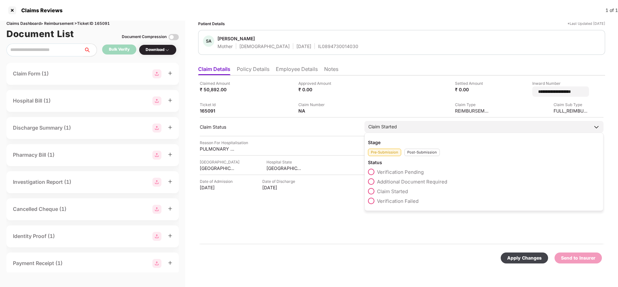
click at [408, 131] on div "Claim Started Stage Pre-Submission Post-Submission Status Verification Pending …" at bounding box center [484, 127] width 239 height 12
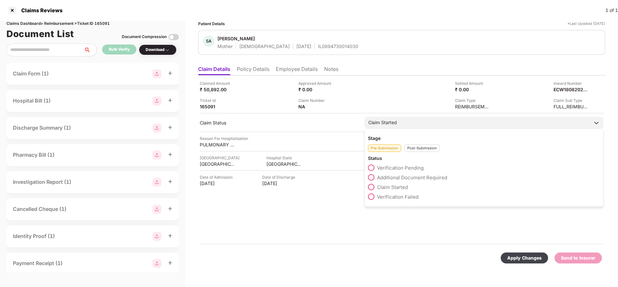
click at [427, 149] on div "Post-Submission" at bounding box center [422, 147] width 35 height 7
click at [414, 179] on span "Claim Under Process" at bounding box center [401, 177] width 49 height 6
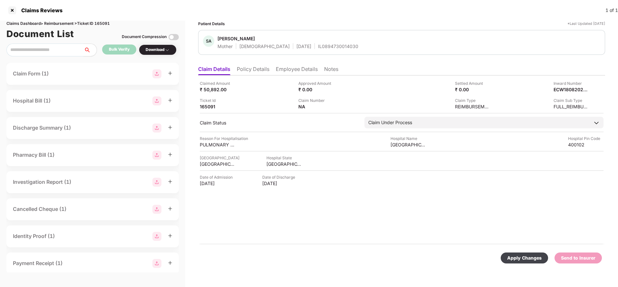
click at [520, 261] on div "Apply Changes" at bounding box center [524, 257] width 34 height 7
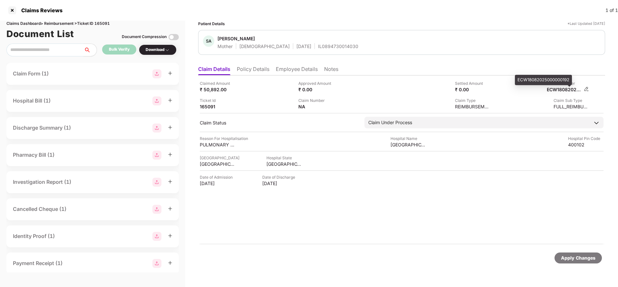
click at [568, 91] on div "ECW18082025000000192" at bounding box center [564, 89] width 35 height 6
copy div "ECW18082025000000192"
click at [328, 49] on div "SA Siddika Abdulrehman Asamdi Mother Female 27 Sept 1972 IL0894730014030" at bounding box center [401, 42] width 407 height 25
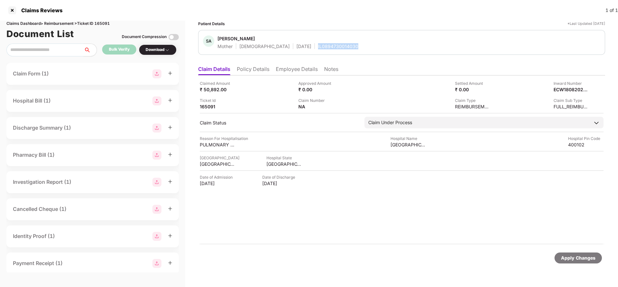
click at [328, 49] on div "SA Siddika Abdulrehman Asamdi Mother Female 27 Sept 1972 IL0894730014030" at bounding box center [401, 42] width 407 height 25
click at [572, 258] on div "Apply Changes" at bounding box center [578, 257] width 34 height 7
click at [100, 23] on div "Claims Dashboard > Reimbursement > Ticket ID 165091" at bounding box center [92, 24] width 172 height 6
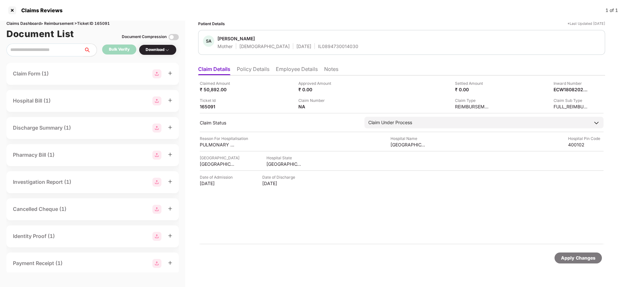
click at [578, 254] on div "Apply Changes" at bounding box center [578, 257] width 34 height 7
